Goal: Task Accomplishment & Management: Complete application form

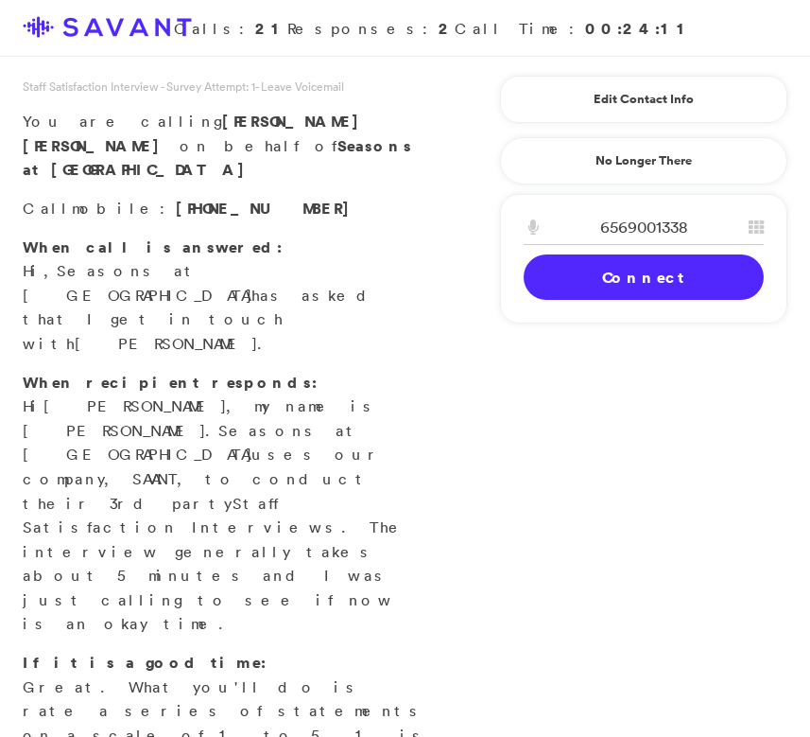
click at [614, 290] on link "Connect" at bounding box center [644, 276] width 240 height 45
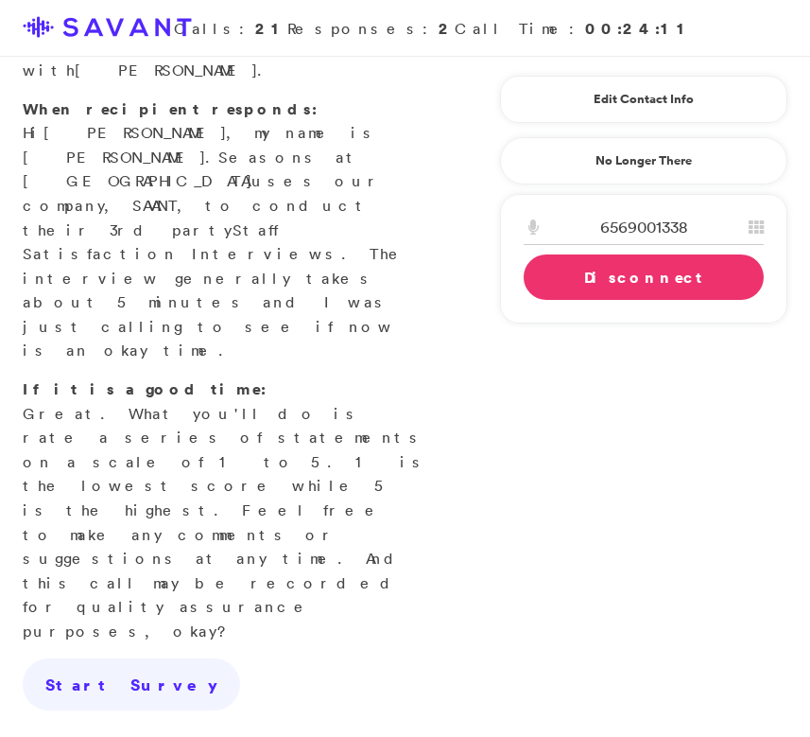
scroll to position [402, 0]
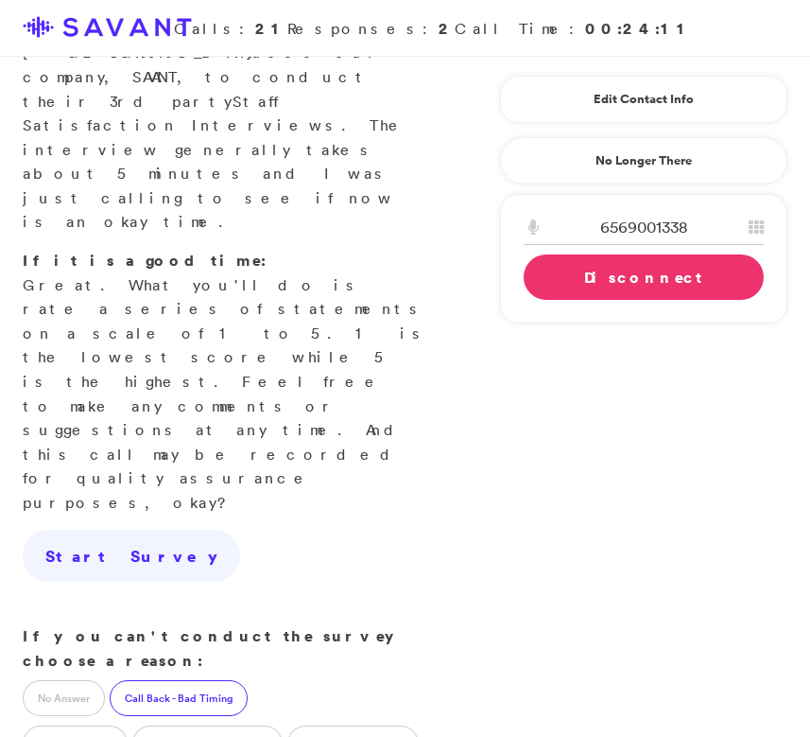
click at [160, 680] on label "Call Back - Bad Timing" at bounding box center [179, 698] width 138 height 36
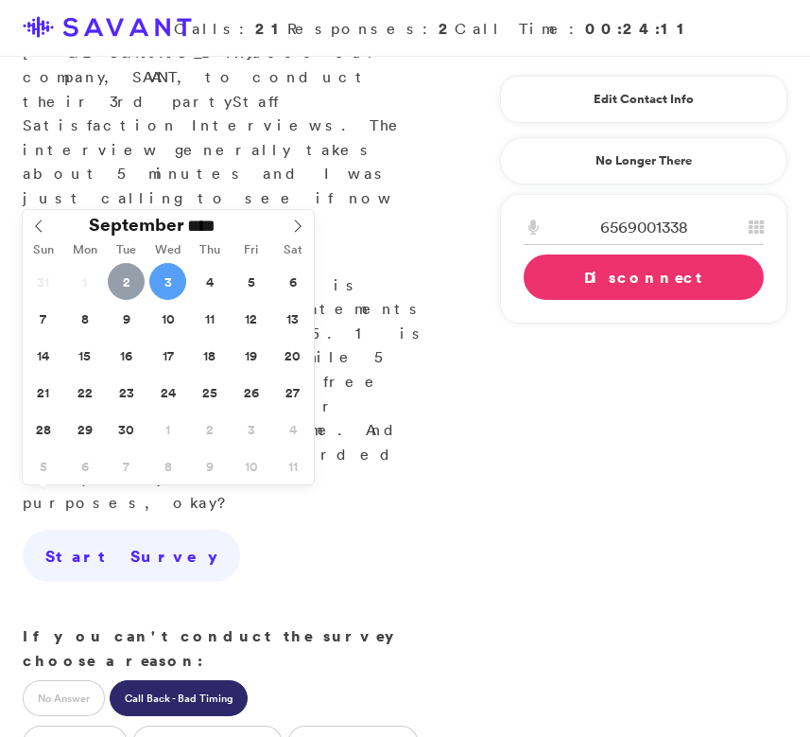
type input "**********"
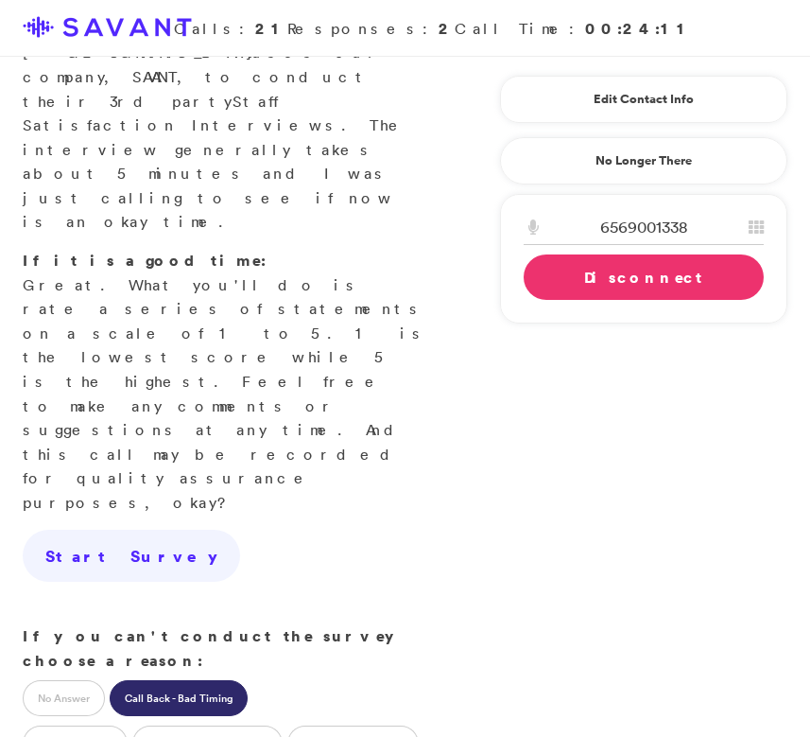
click at [623, 277] on link "Disconnect" at bounding box center [644, 276] width 240 height 45
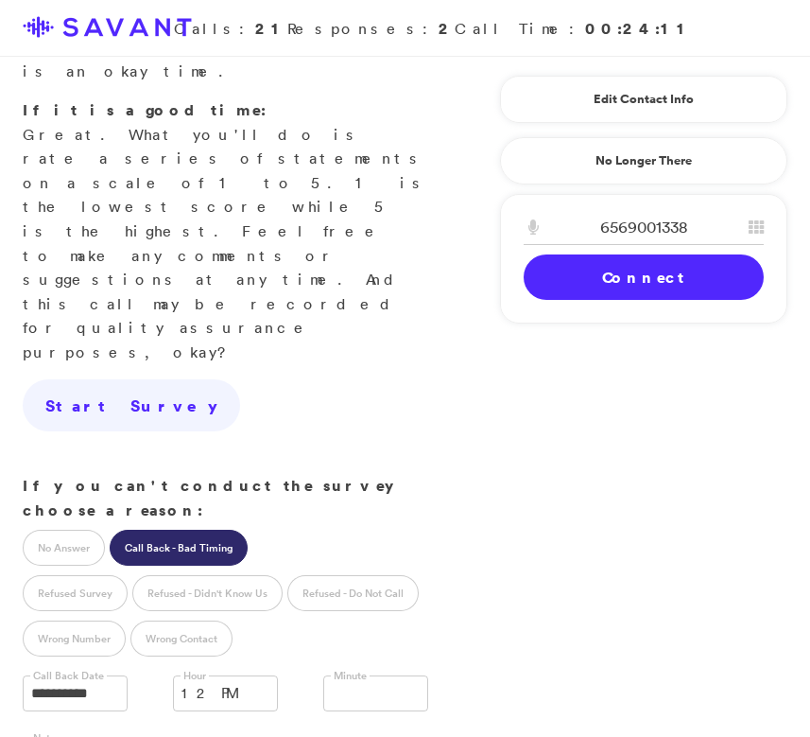
scroll to position [561, 0]
